Goal: Information Seeking & Learning: Learn about a topic

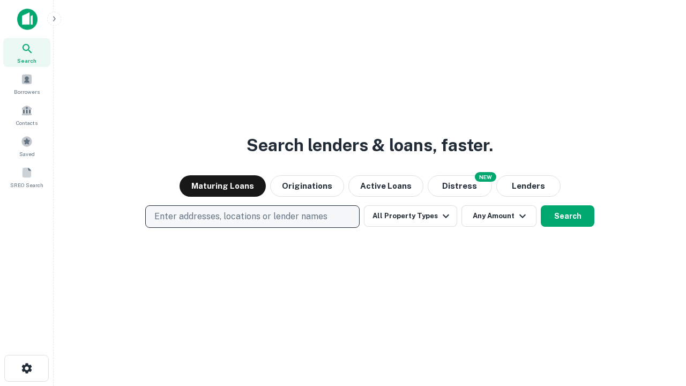
click at [252, 217] on p "Enter addresses, locations or lender names" at bounding box center [240, 216] width 173 height 13
type input "**********"
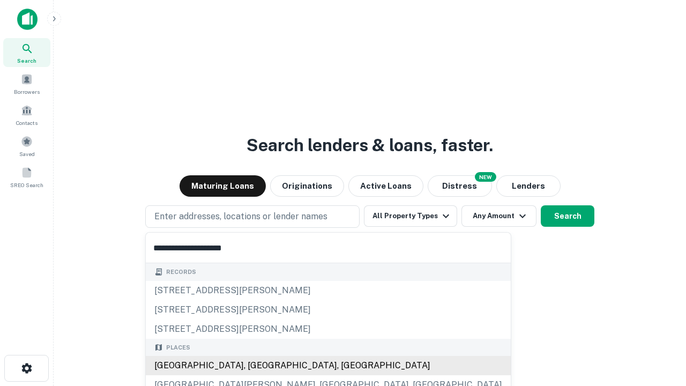
click at [256, 366] on div "[GEOGRAPHIC_DATA], [GEOGRAPHIC_DATA], [GEOGRAPHIC_DATA]" at bounding box center [328, 365] width 365 height 19
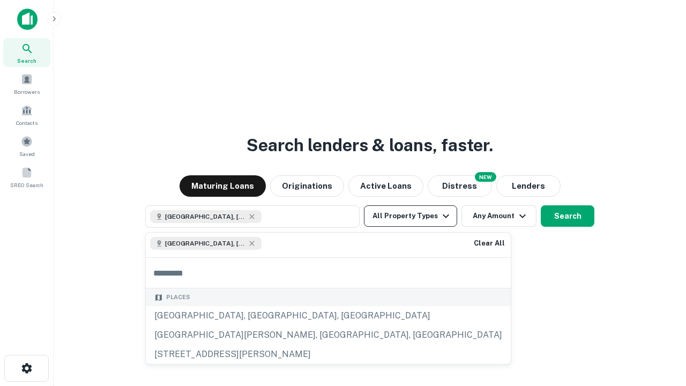
click at [411, 216] on button "All Property Types" at bounding box center [410, 215] width 93 height 21
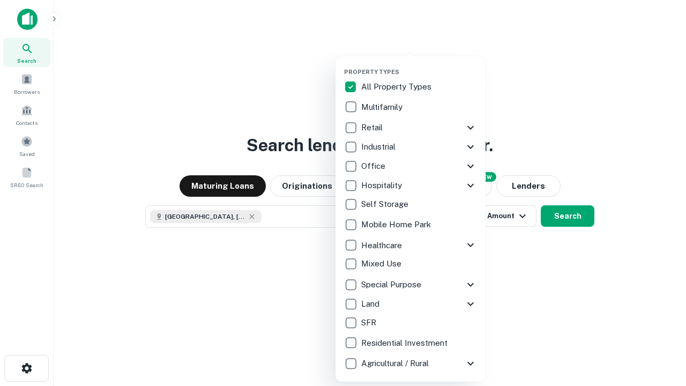
click at [419, 65] on button "button" at bounding box center [419, 65] width 150 height 1
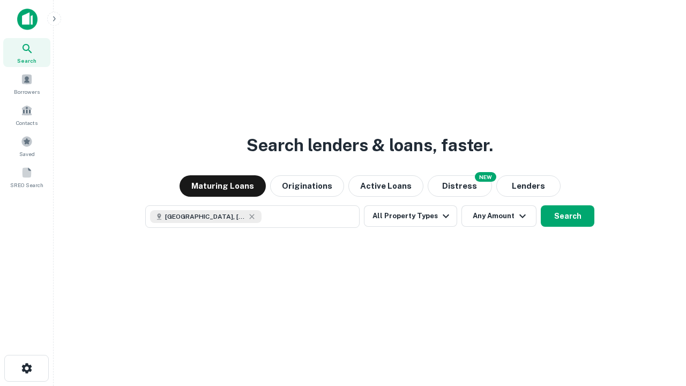
scroll to position [17, 0]
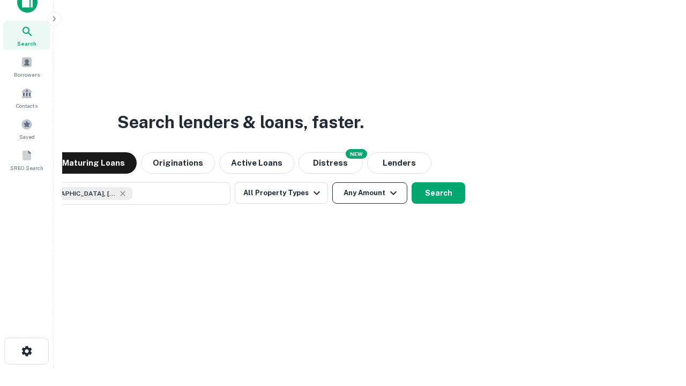
click at [332, 182] on button "Any Amount" at bounding box center [369, 192] width 75 height 21
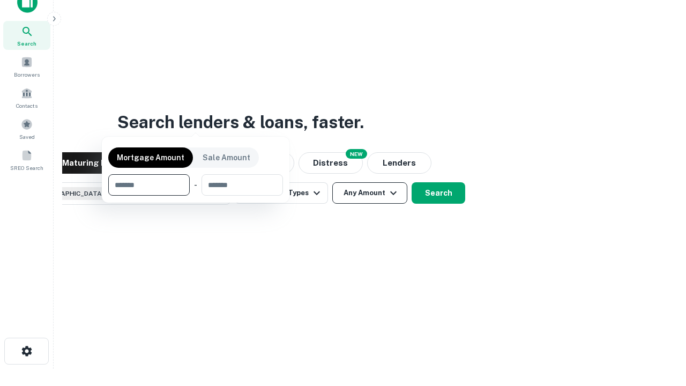
scroll to position [77, 303]
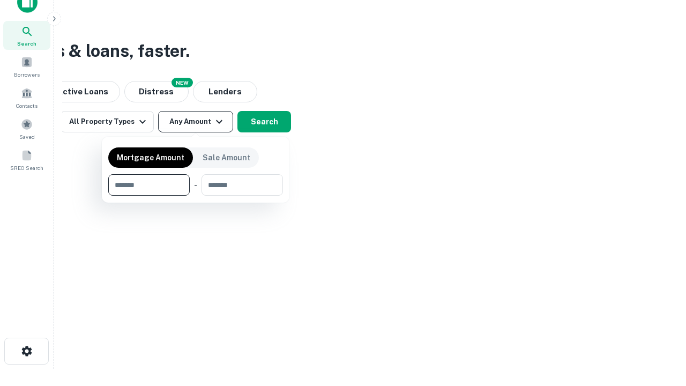
type input "*******"
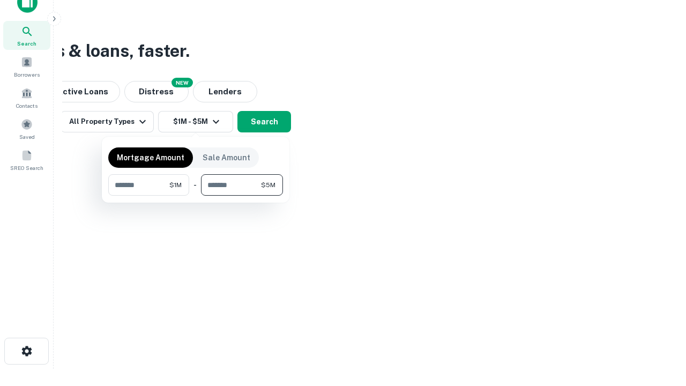
type input "*******"
click at [196, 196] on button "button" at bounding box center [195, 196] width 175 height 1
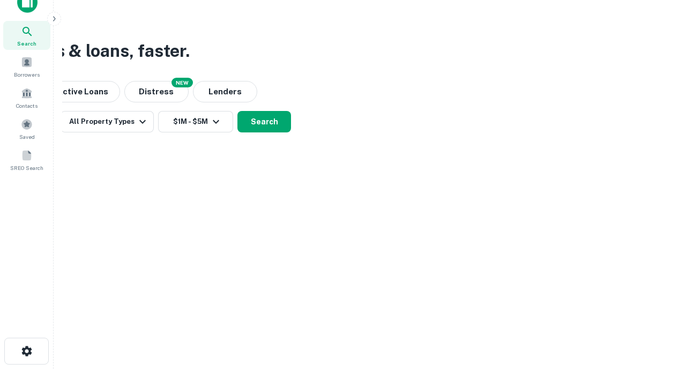
scroll to position [17, 0]
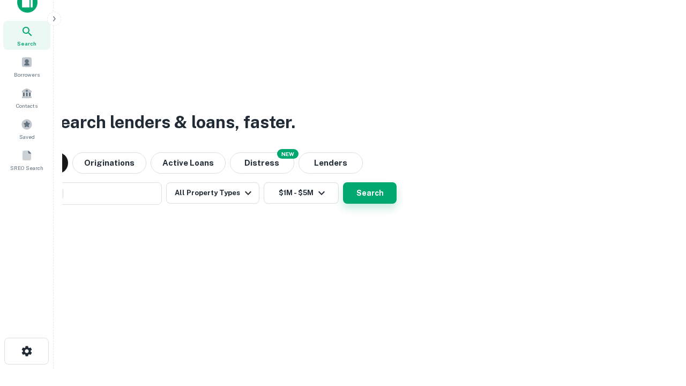
click at [343, 182] on button "Search" at bounding box center [370, 192] width 54 height 21
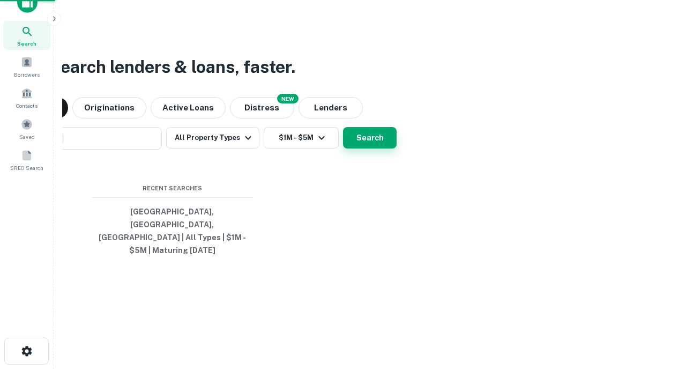
scroll to position [35, 303]
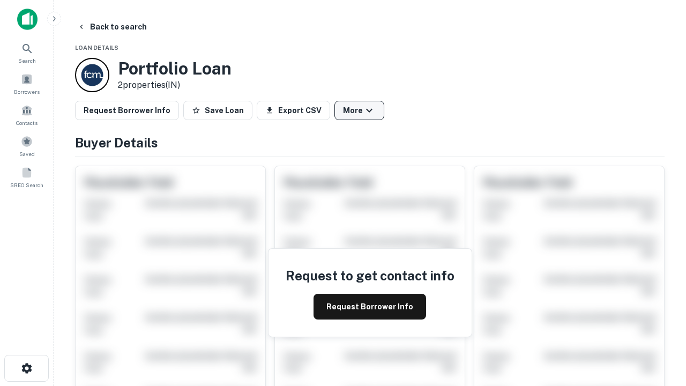
click at [359, 110] on button "More" at bounding box center [359, 110] width 50 height 19
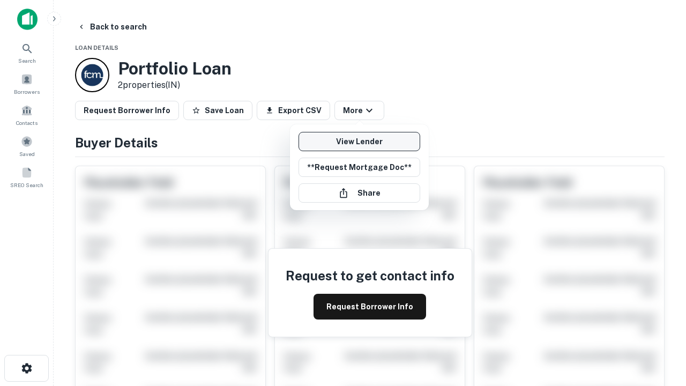
click at [359, 141] on link "View Lender" at bounding box center [360, 141] width 122 height 19
